Goal: Navigation & Orientation: Find specific page/section

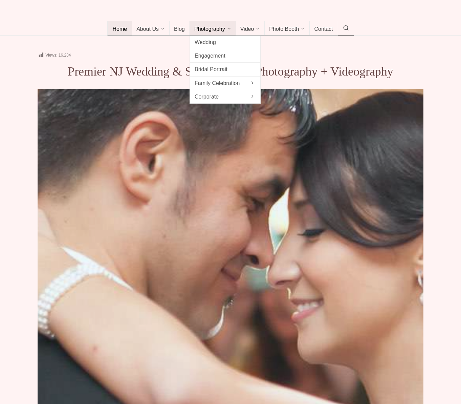
click at [225, 36] on link "Photography" at bounding box center [213, 28] width 46 height 15
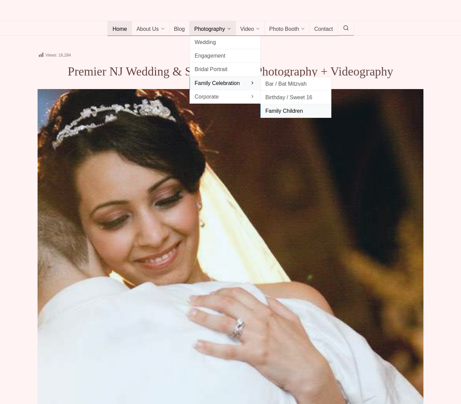
click at [278, 116] on span "Family Children" at bounding box center [296, 110] width 61 height 9
